Goal: Transaction & Acquisition: Purchase product/service

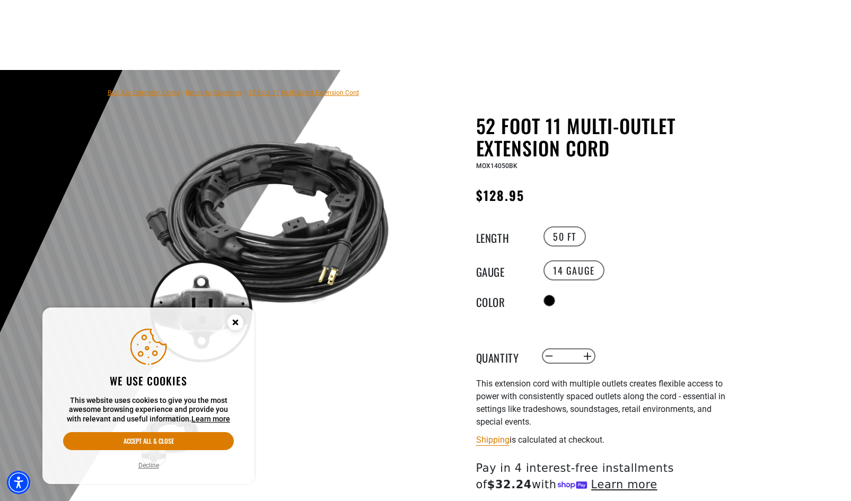
scroll to position [194, 0]
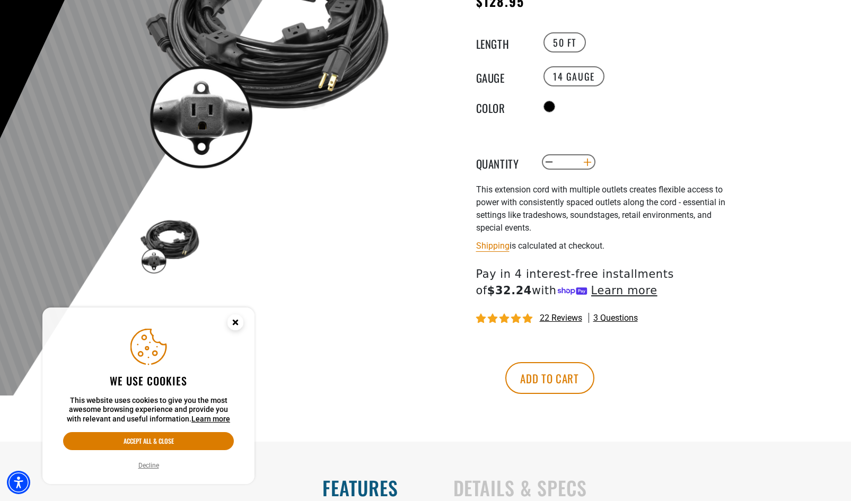
click at [589, 160] on button "Increase quantity for 52 Foot 11 Multi-Outlet Extension Cord" at bounding box center [587, 162] width 16 height 18
type input "*"
click at [479, 352] on shop-pay-wallet-button at bounding box center [478, 347] width 2 height 10
